Goal: Go to known website: Access a specific website the user already knows

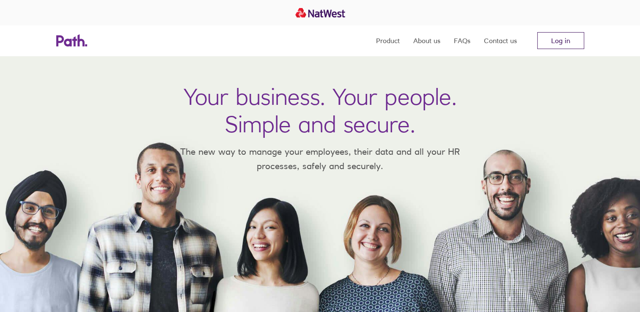
click at [572, 45] on link "Log in" at bounding box center [560, 40] width 47 height 17
click at [549, 42] on link "Log in" at bounding box center [560, 40] width 47 height 17
